Goal: Task Accomplishment & Management: Use online tool/utility

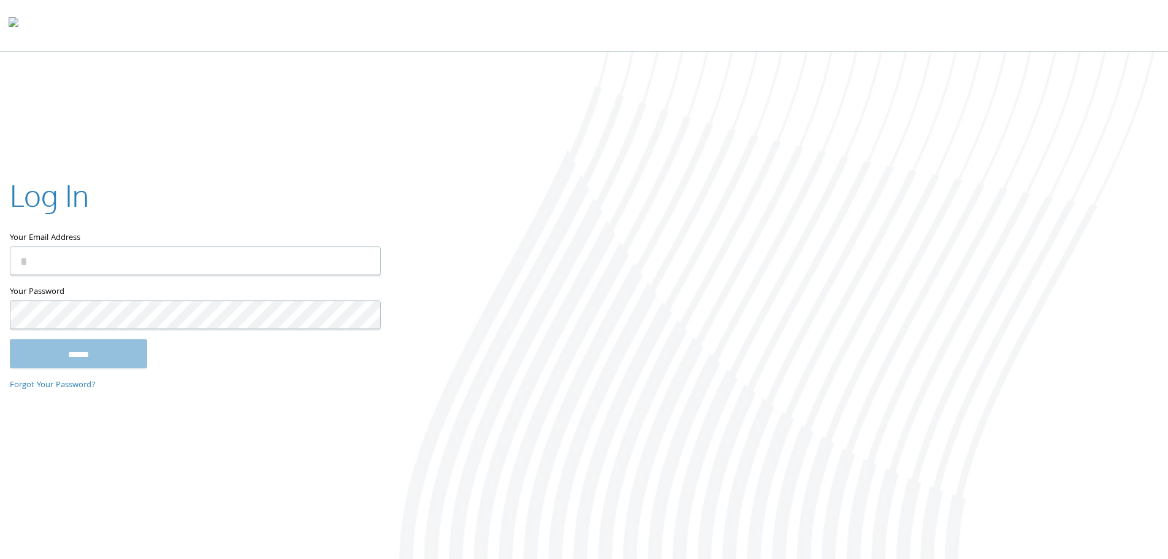
type input "**********"
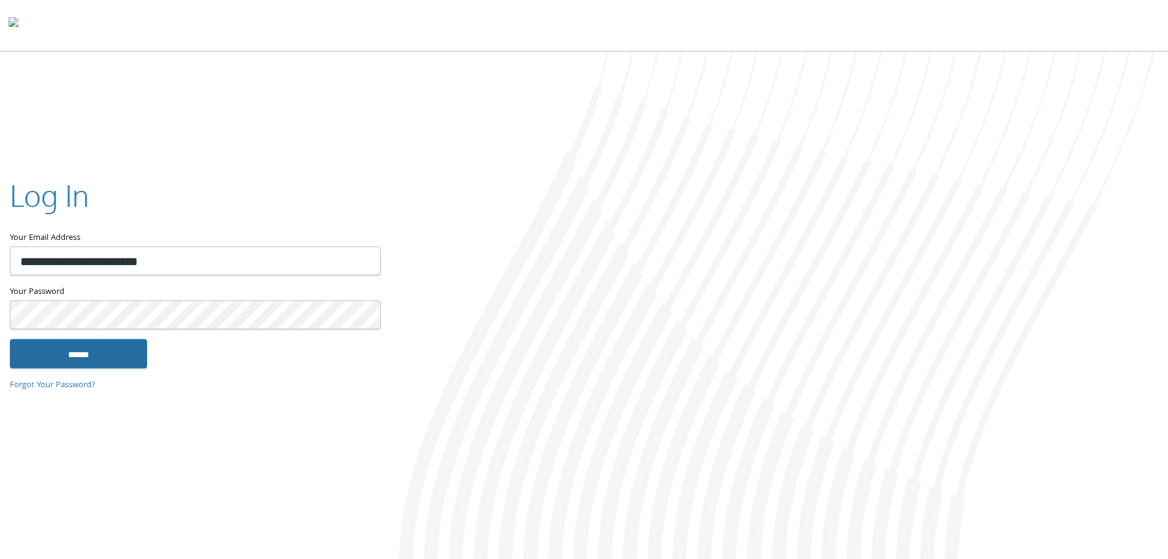
click at [98, 357] on input "******" at bounding box center [78, 353] width 137 height 29
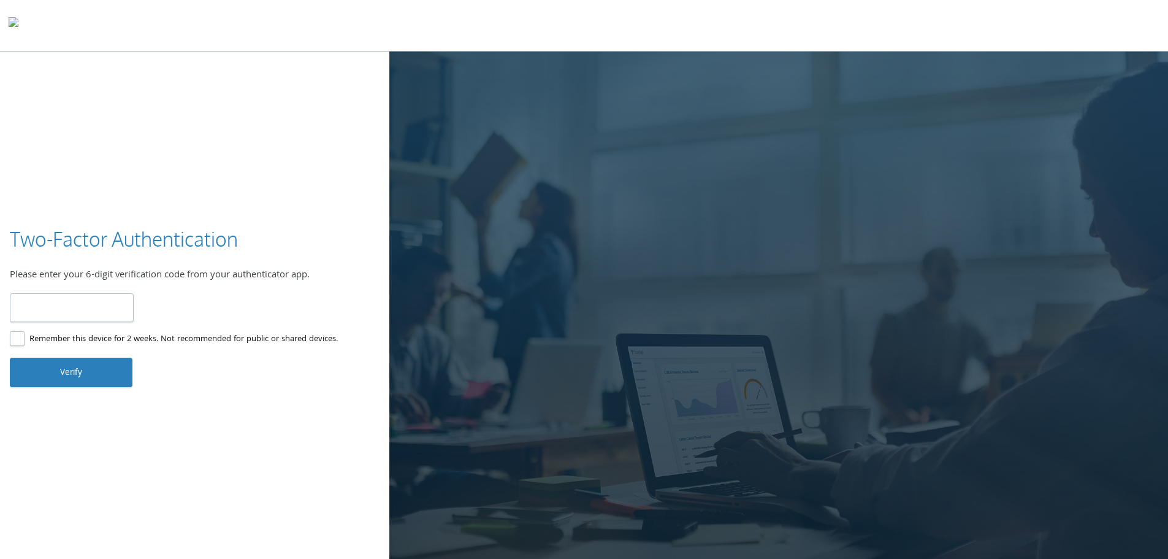
click at [25, 297] on input "number" at bounding box center [72, 307] width 124 height 29
type input "******"
